Goal: Task Accomplishment & Management: Use online tool/utility

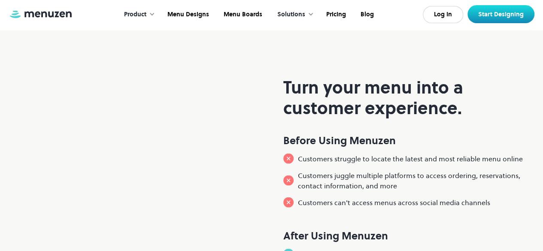
scroll to position [515, 0]
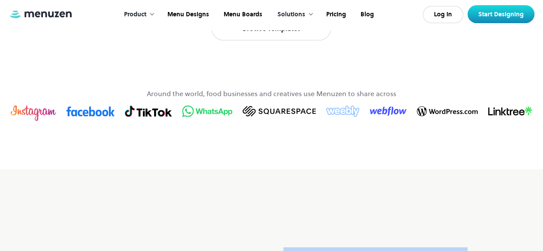
drag, startPoint x: 284, startPoint y: 92, endPoint x: 460, endPoint y: 121, distance: 177.7
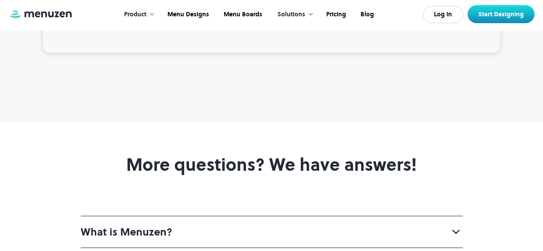
scroll to position [3175, 0]
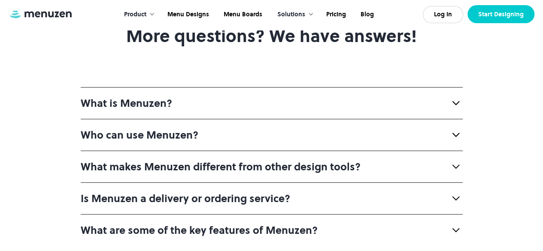
click at [495, 15] on link "Start Designing" at bounding box center [500, 14] width 67 height 18
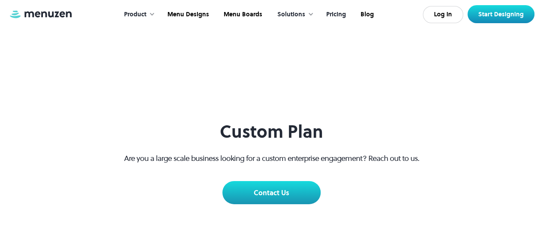
scroll to position [1416, 0]
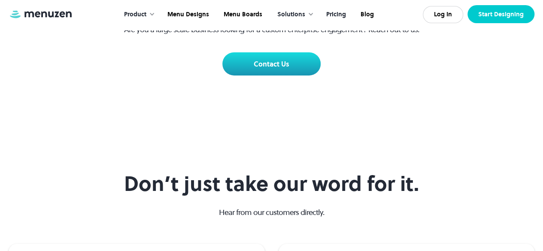
click at [502, 12] on link "Start Designing" at bounding box center [500, 14] width 67 height 18
